Goal: Find contact information: Obtain details needed to contact an individual or organization

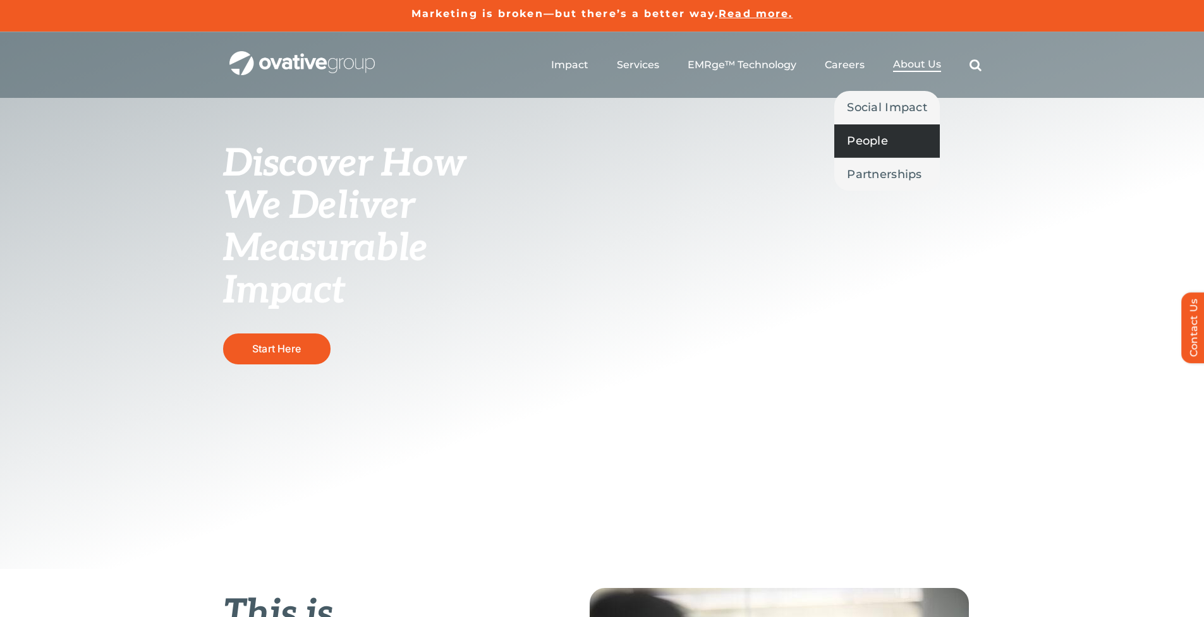
click at [857, 143] on span "People" at bounding box center [867, 141] width 41 height 18
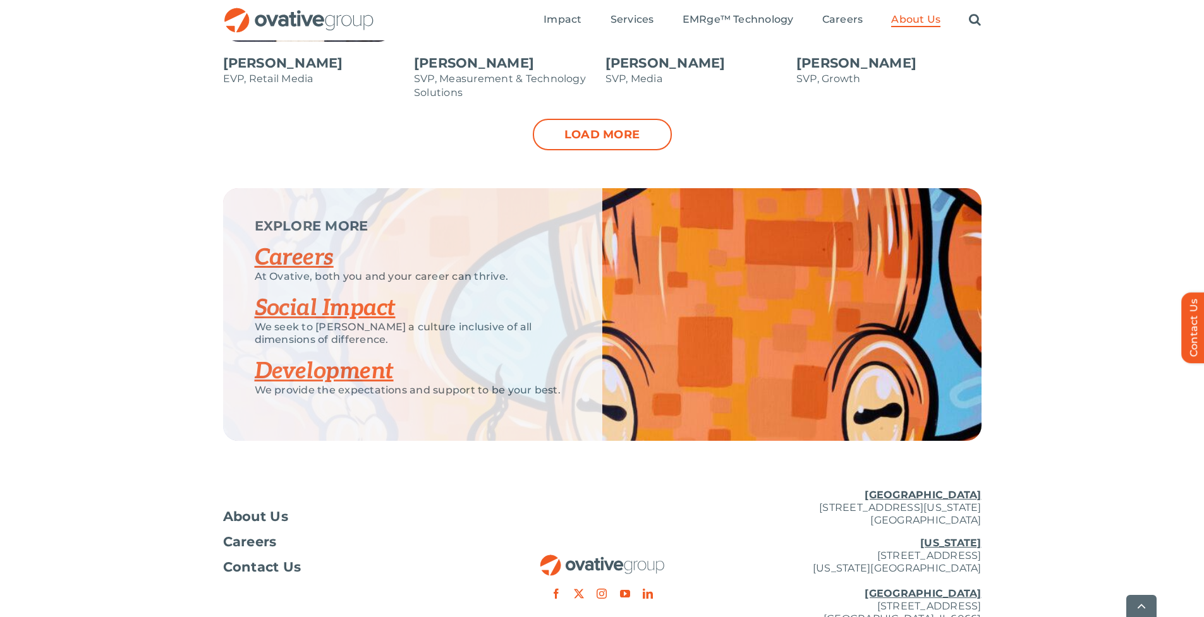
scroll to position [1577, 0]
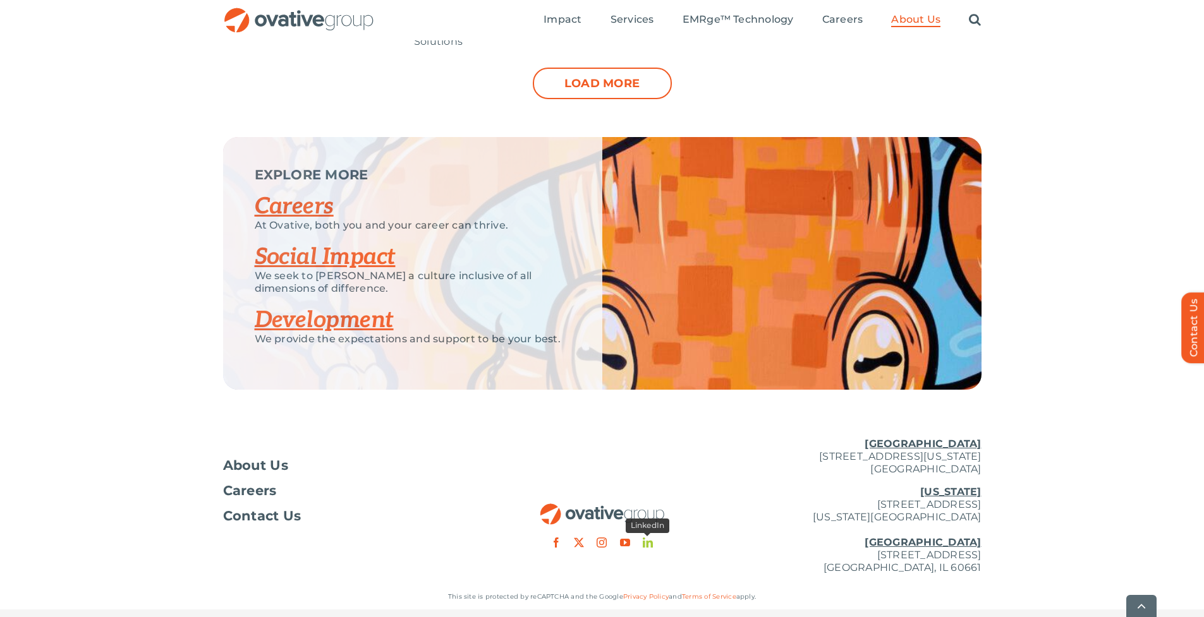
click at [649, 543] on link "linkedin" at bounding box center [648, 543] width 10 height 10
drag, startPoint x: 787, startPoint y: 455, endPoint x: 982, endPoint y: 464, distance: 195.5
click at [982, 464] on div "About Us Careers Contact Us [GEOGRAPHIC_DATA] [STREET_ADDRESS][GEOGRAPHIC_DATA]…" at bounding box center [602, 506] width 1204 height 157
copy p "[STREET_ADDRESS][US_STATE]"
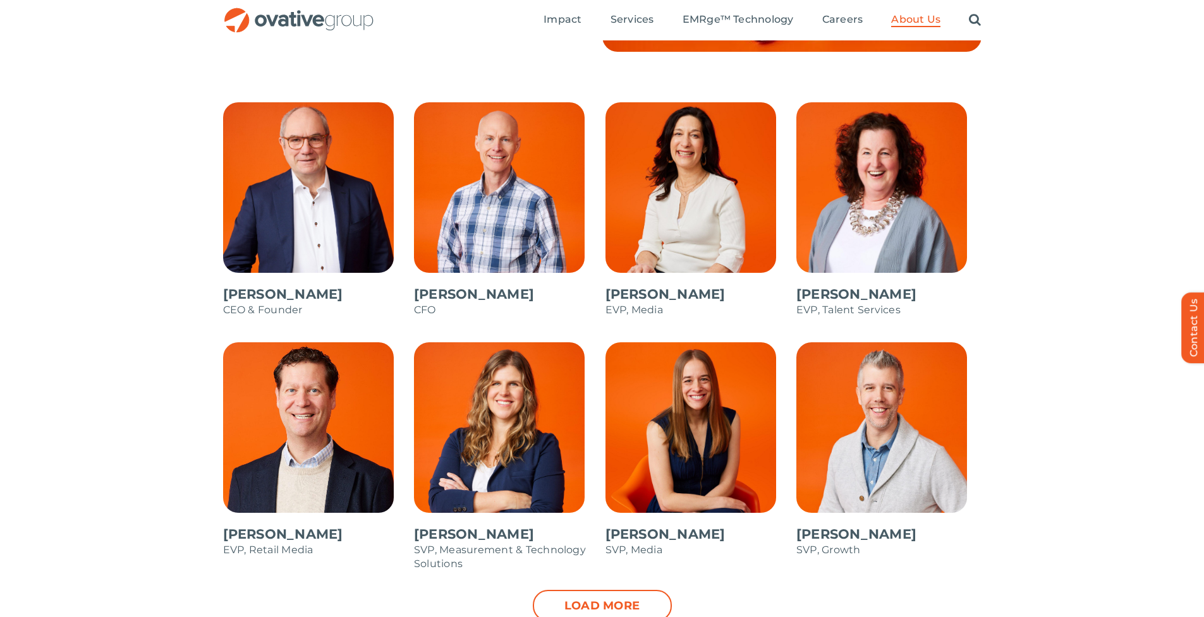
scroll to position [1607, 0]
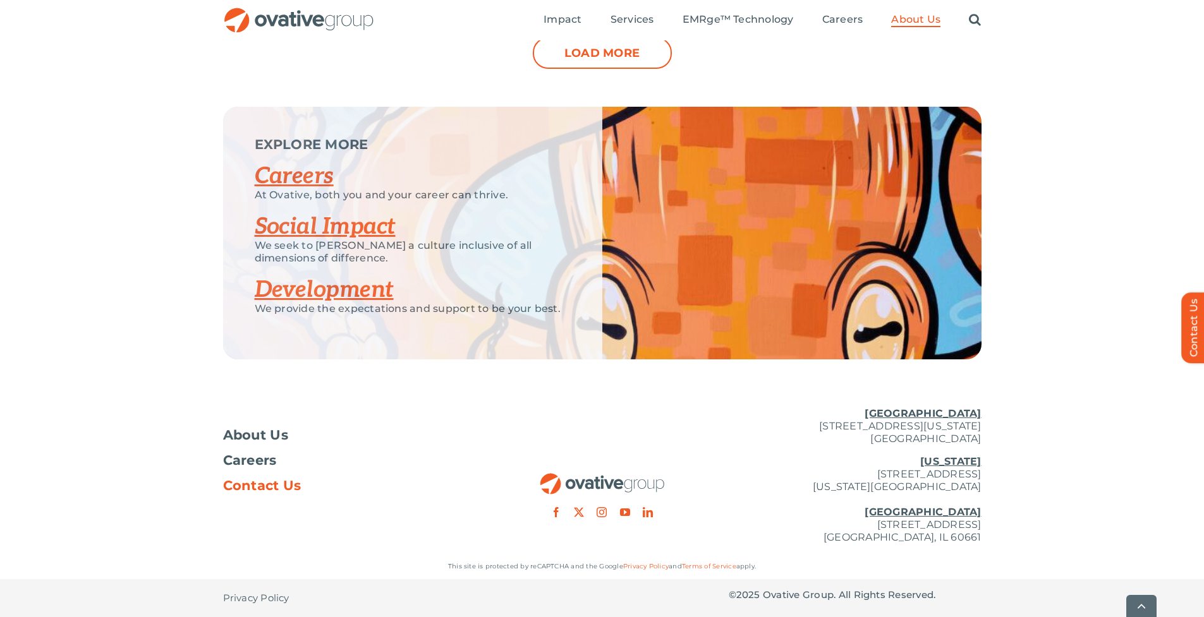
click at [268, 487] on span "Contact Us" at bounding box center [262, 486] width 78 height 13
